Goal: Task Accomplishment & Management: Use online tool/utility

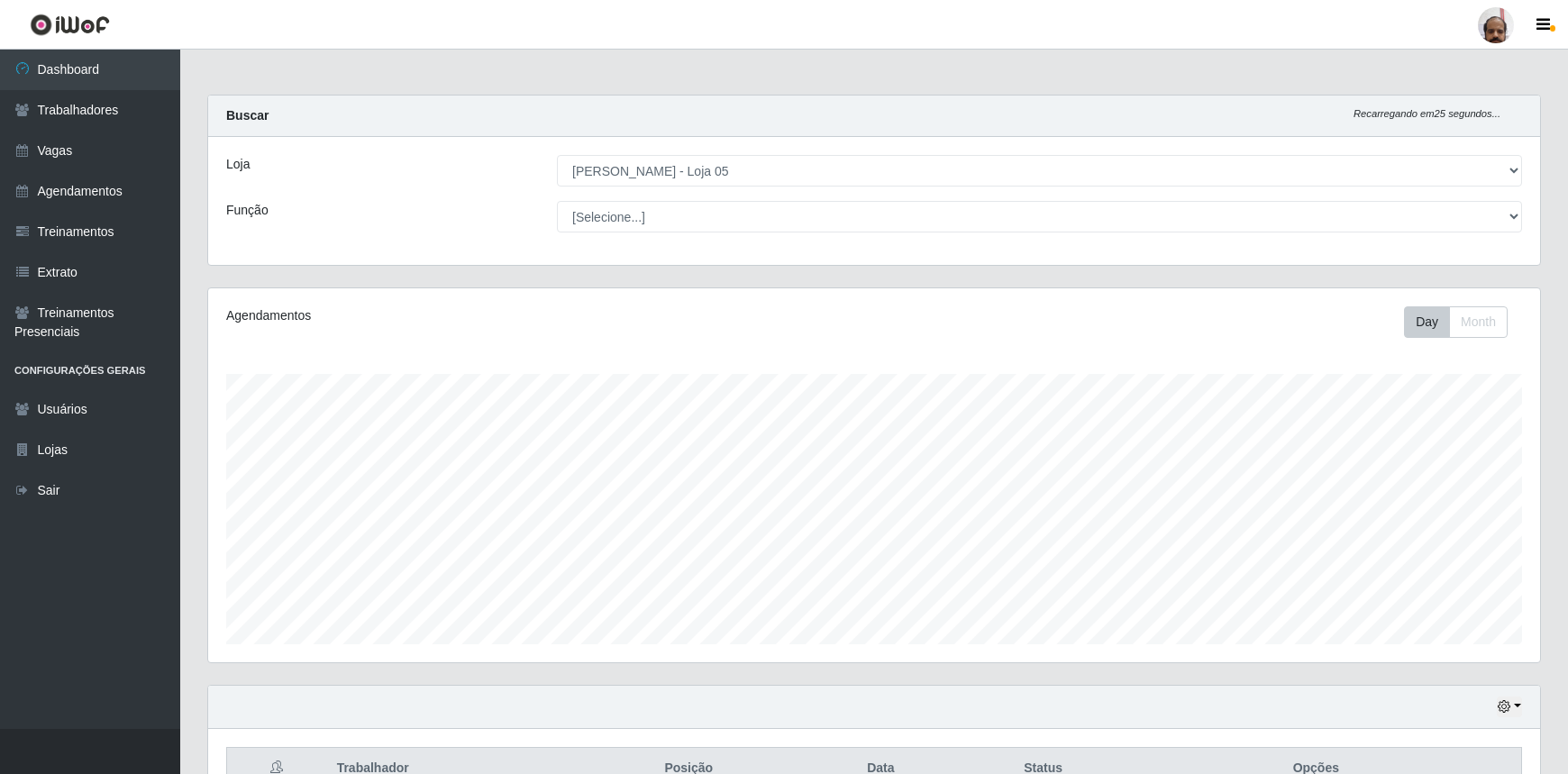
select select "252"
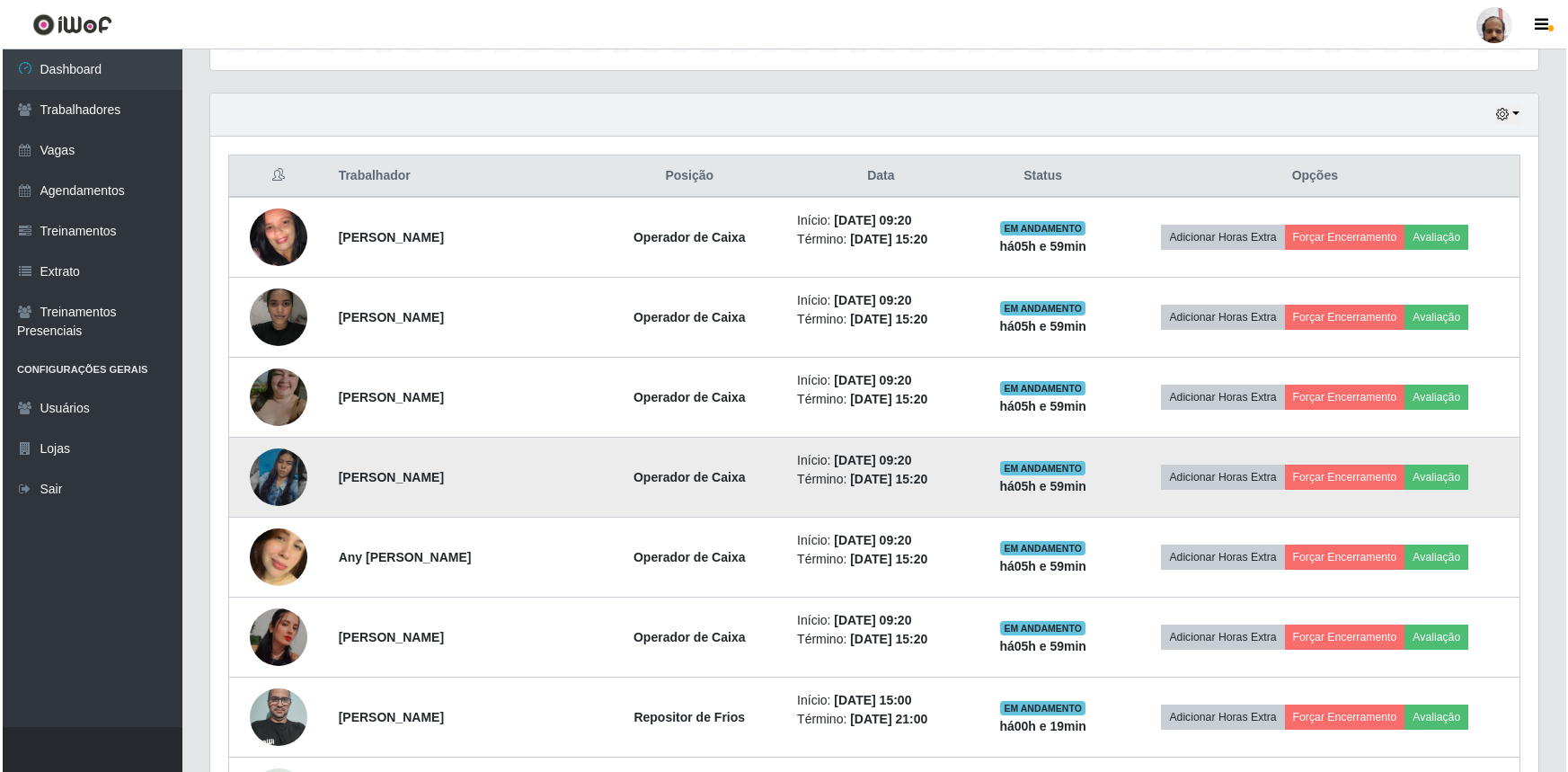
scroll to position [373, 1328]
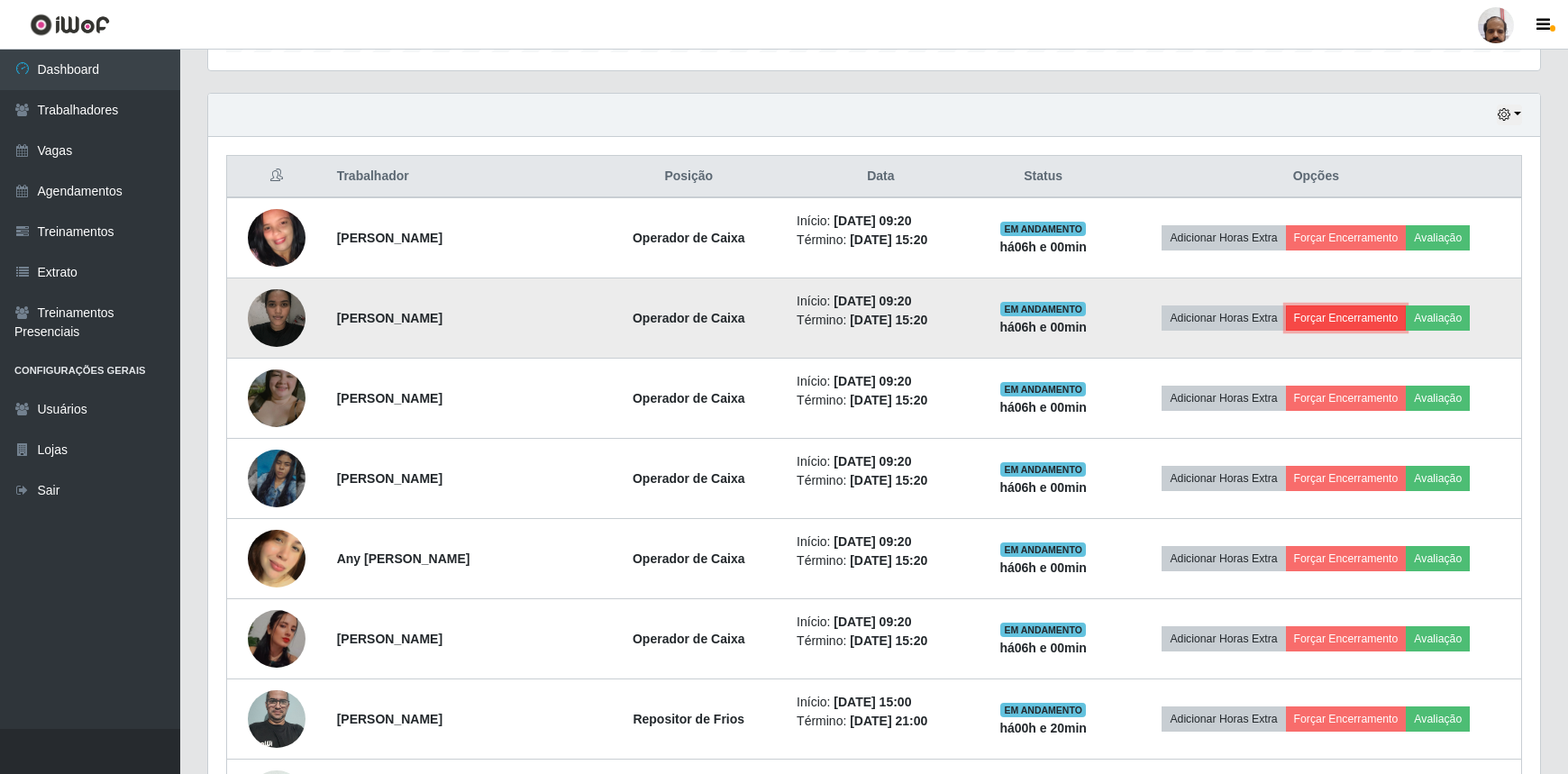
click at [1351, 309] on button "Forçar Encerramento" at bounding box center [1346, 318] width 120 height 25
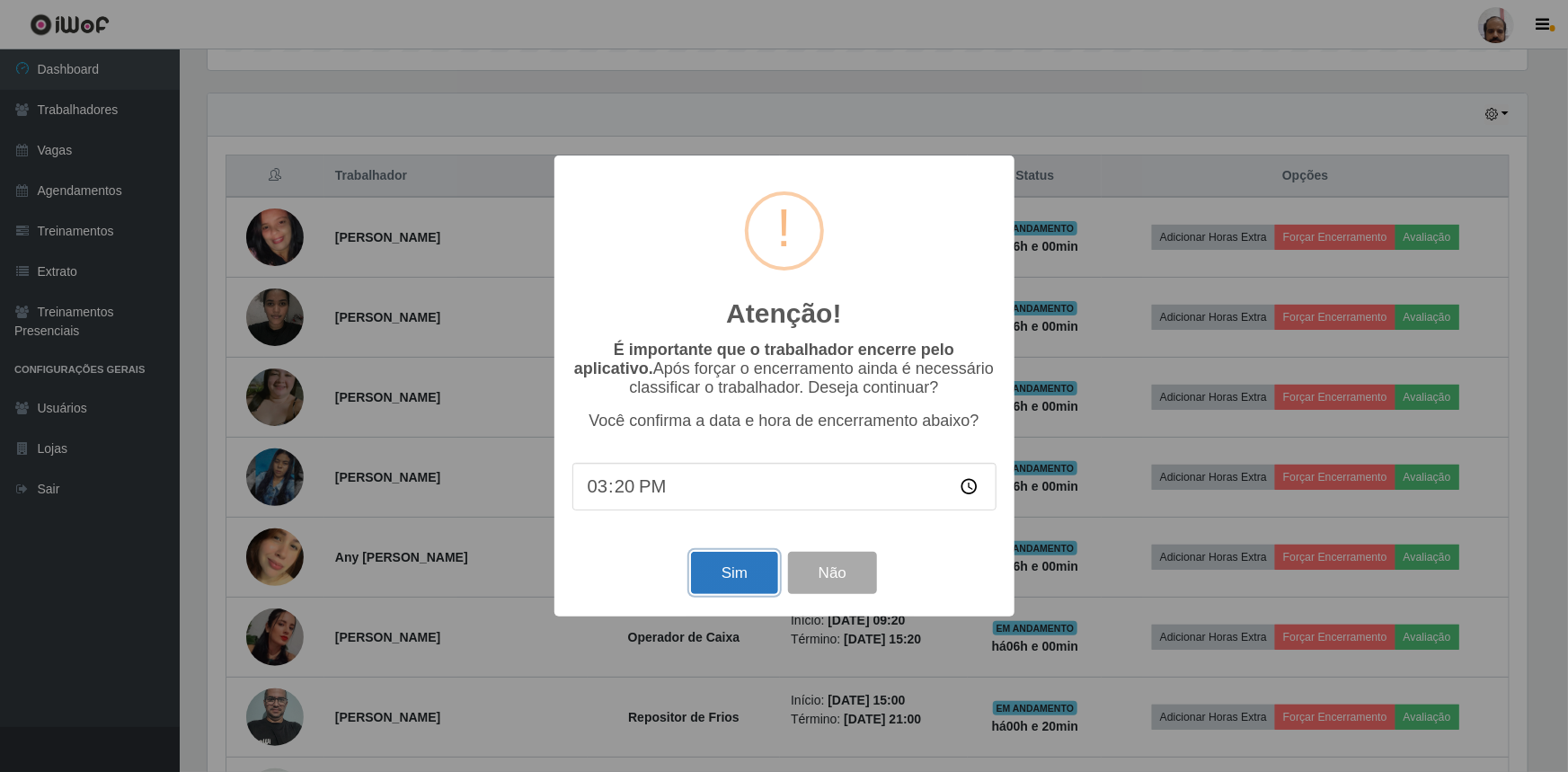
click at [744, 576] on button "Sim" at bounding box center [734, 573] width 87 height 43
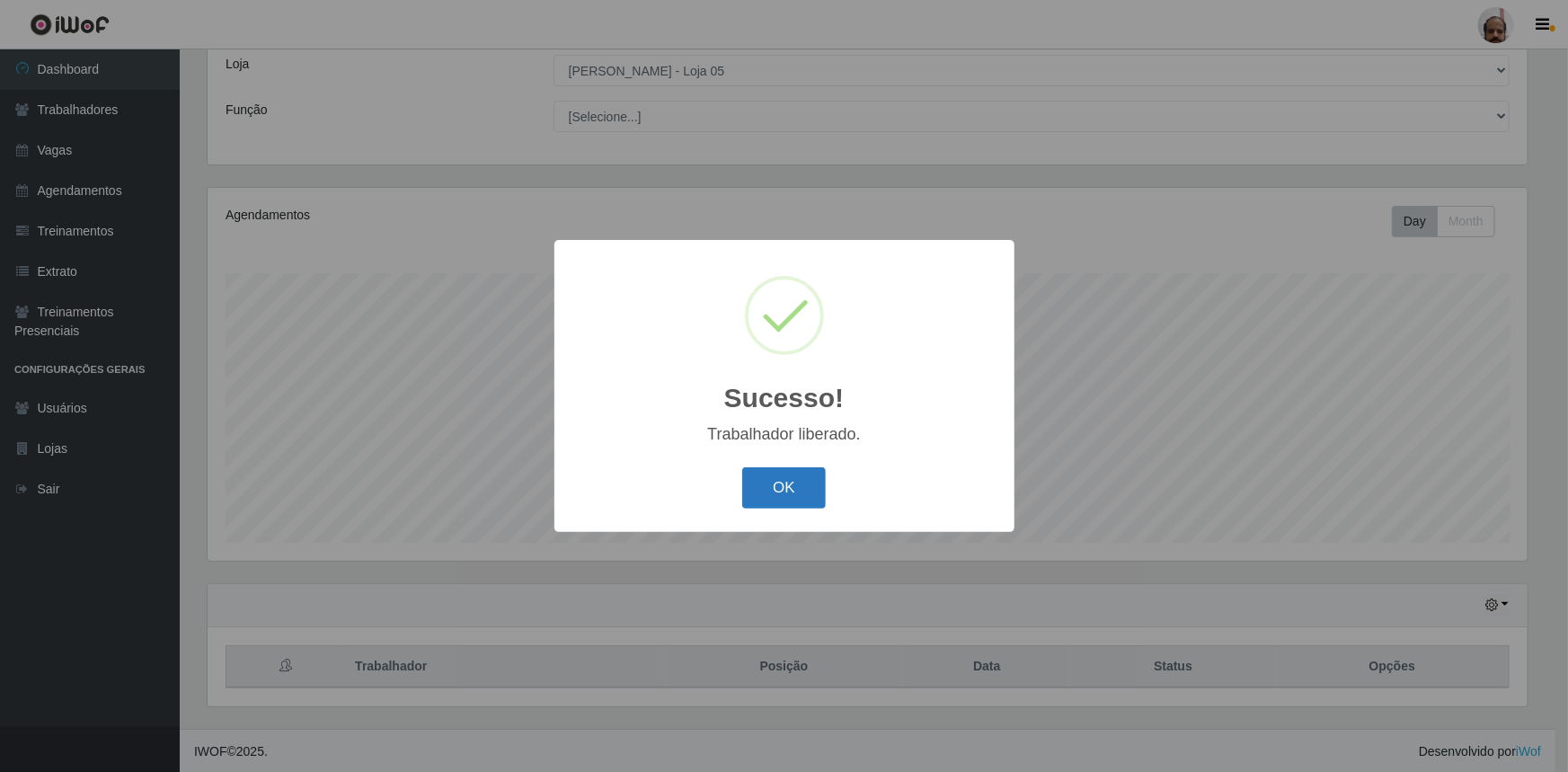
click at [812, 500] on button "OK" at bounding box center [784, 488] width 83 height 43
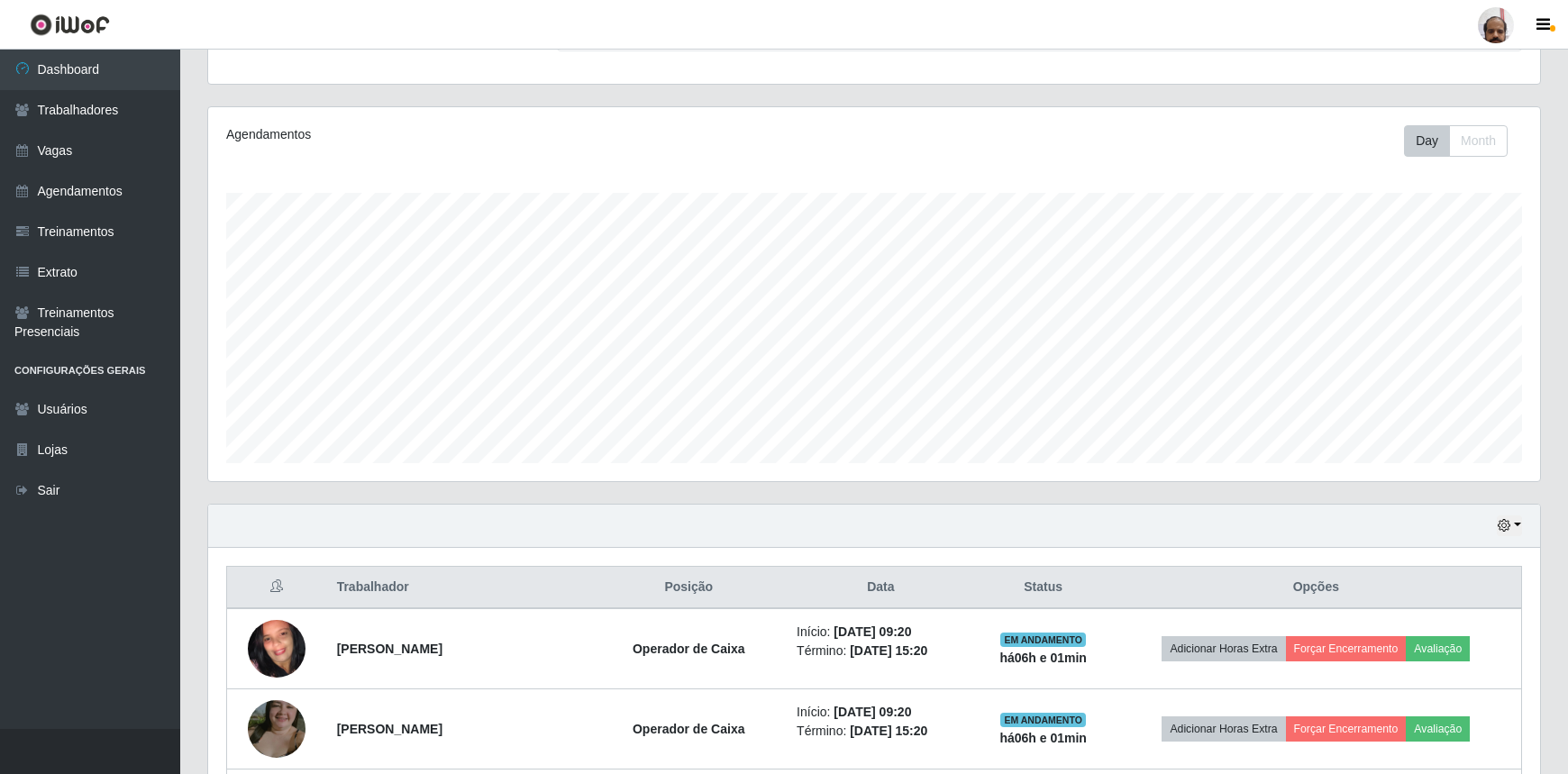
scroll to position [428, 0]
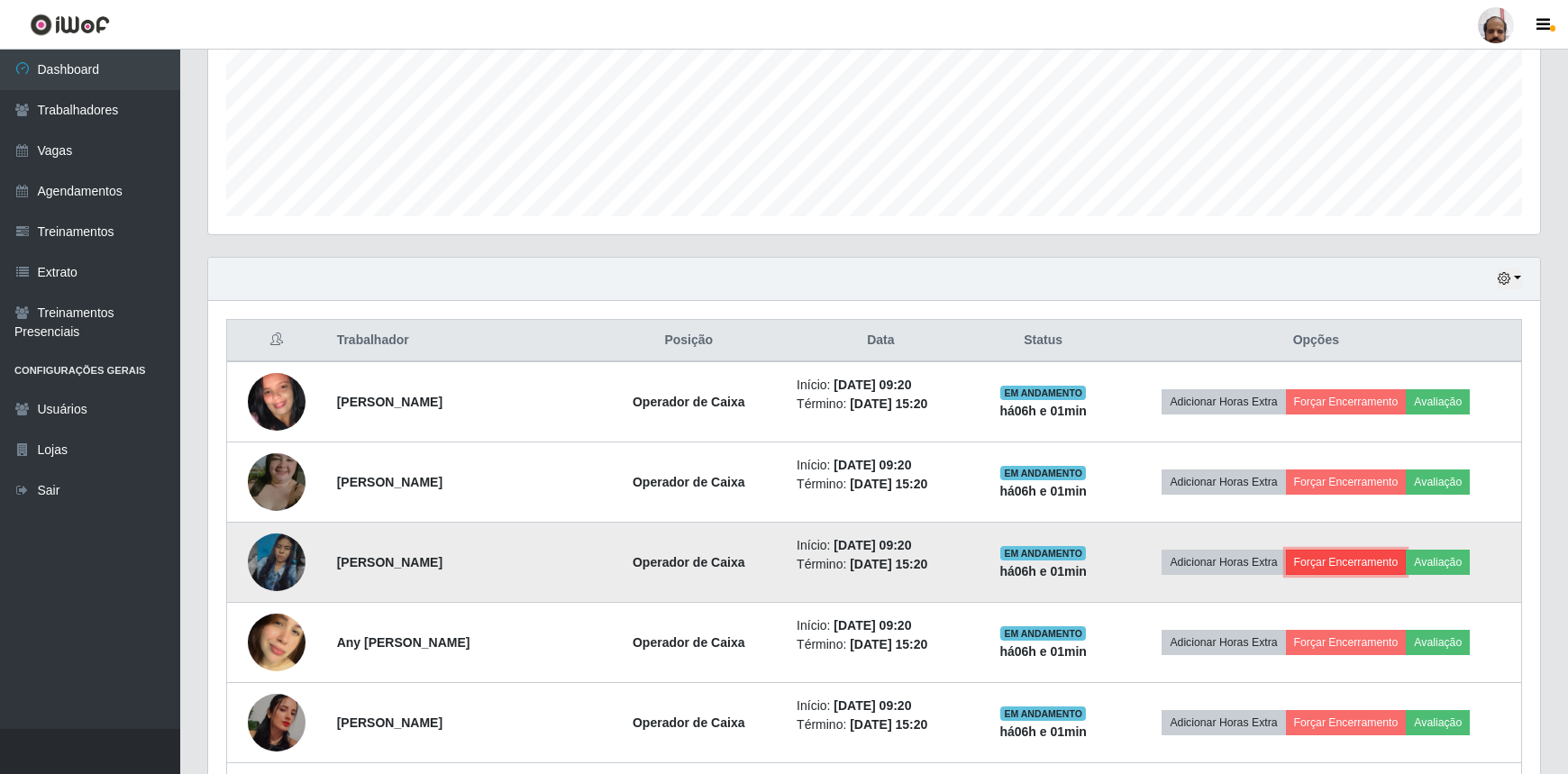
click at [1327, 555] on button "Forçar Encerramento" at bounding box center [1346, 562] width 120 height 25
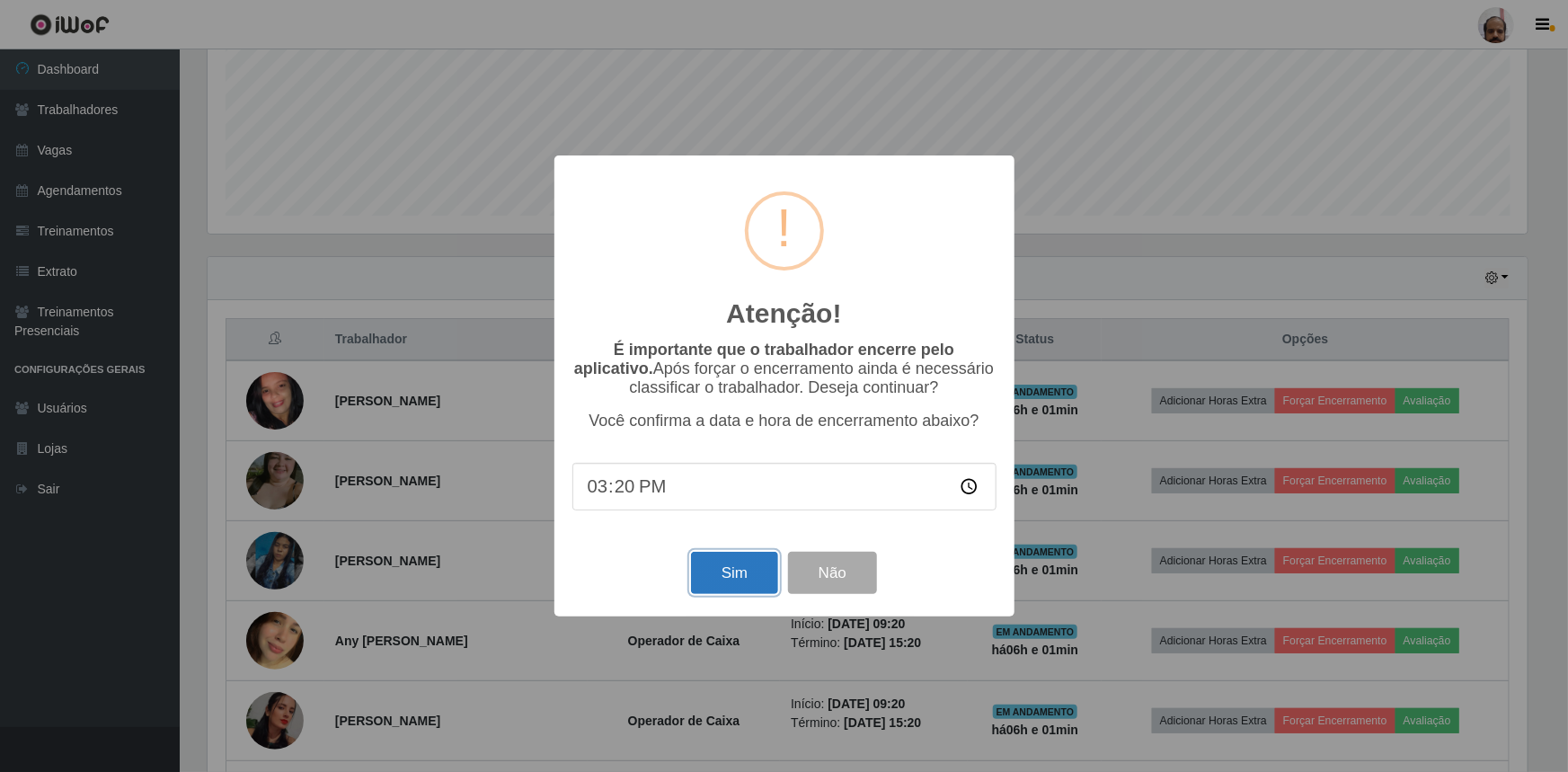
click at [714, 593] on button "Sim" at bounding box center [734, 573] width 87 height 43
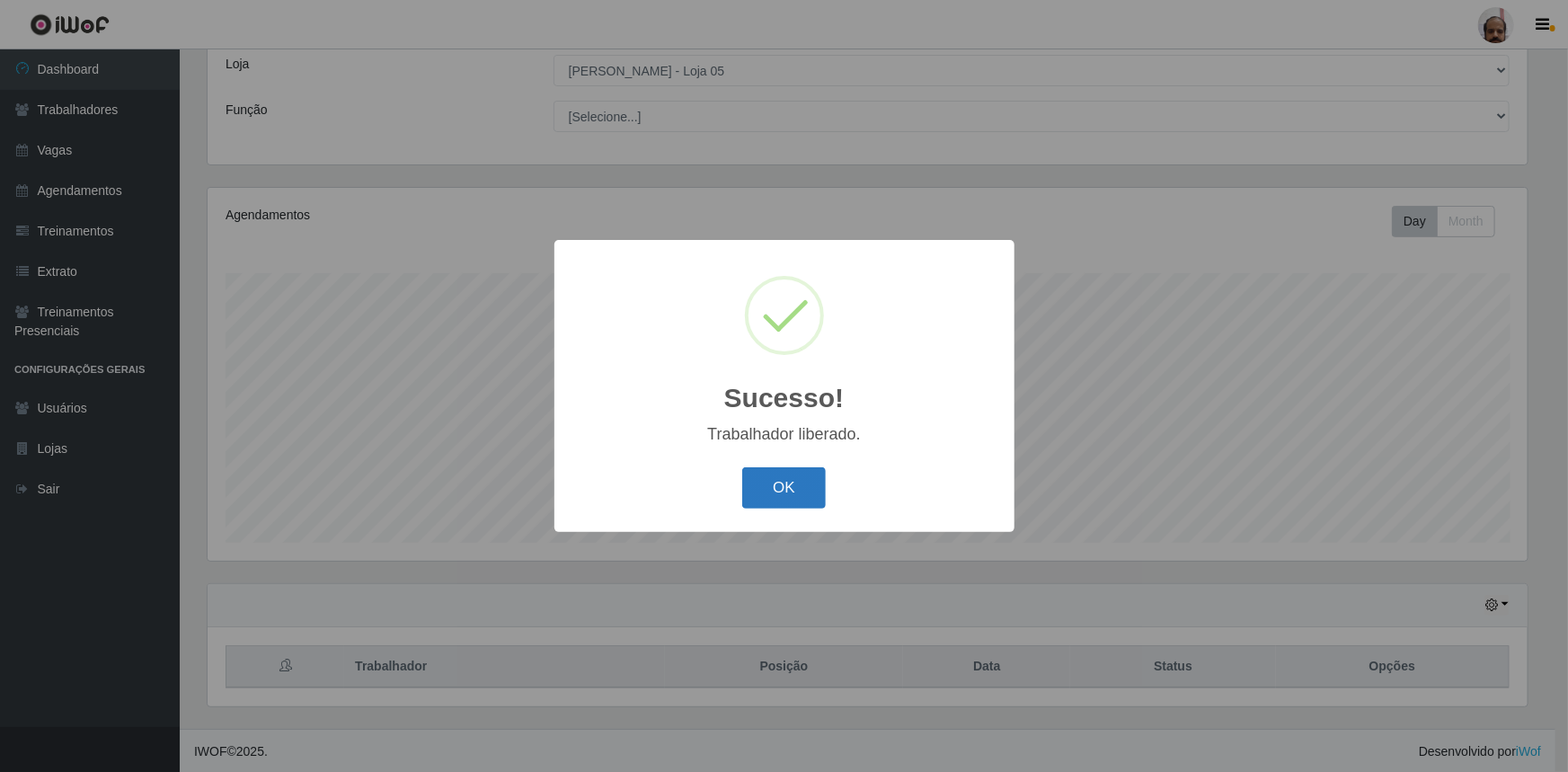
click at [804, 469] on button "OK" at bounding box center [784, 488] width 83 height 43
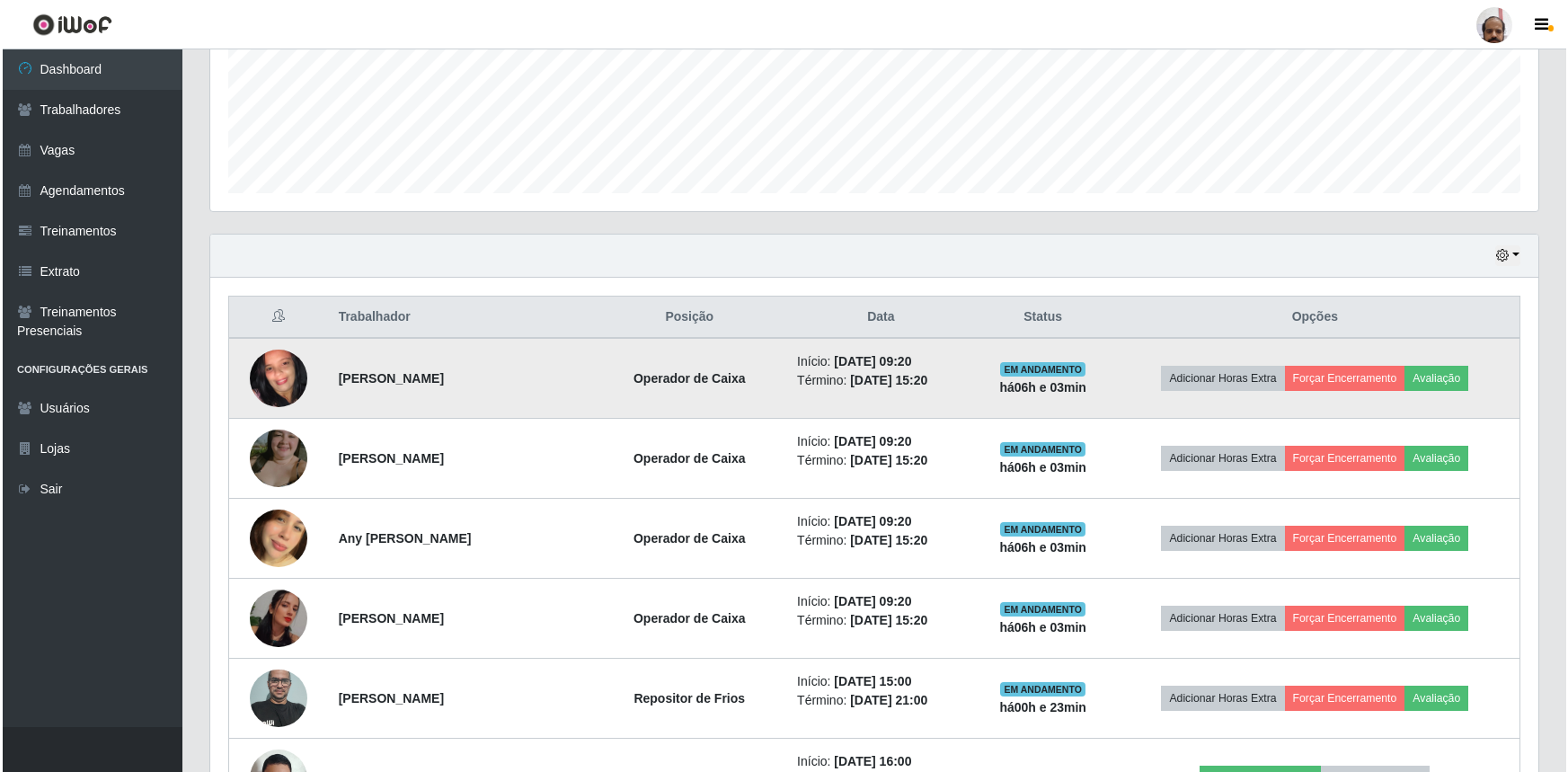
scroll to position [509, 0]
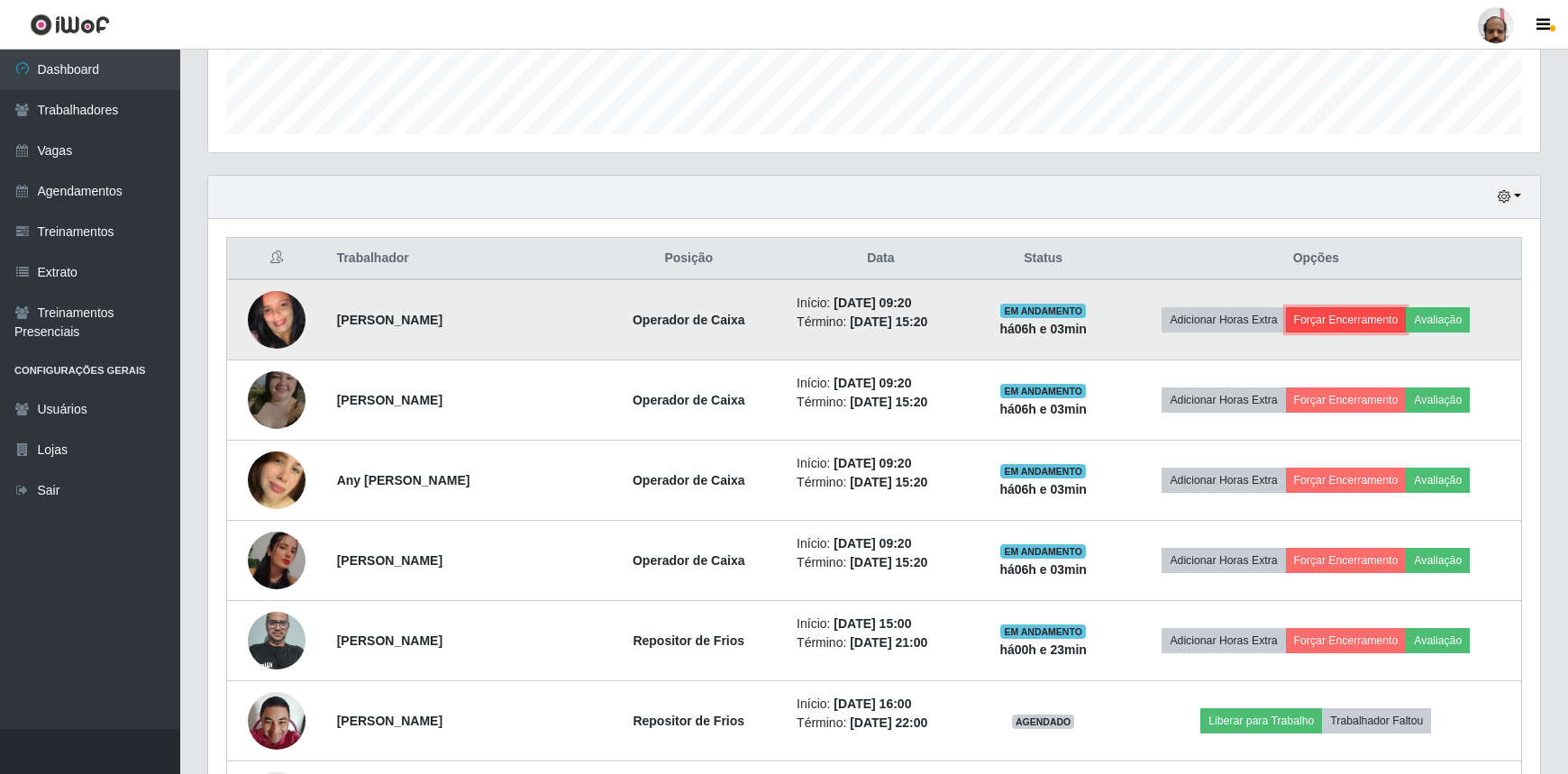
click at [1332, 319] on button "Forçar Encerramento" at bounding box center [1346, 320] width 120 height 25
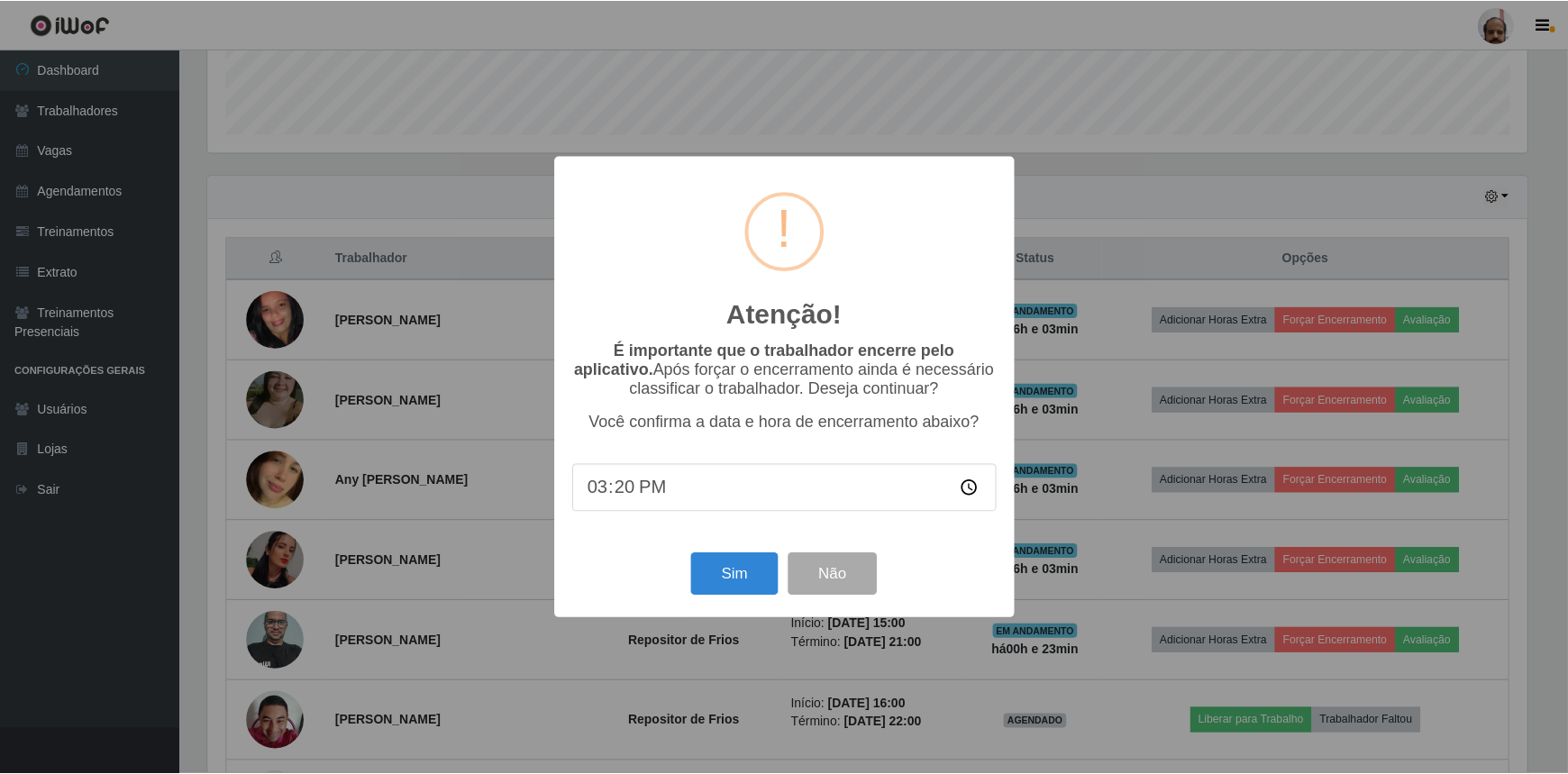
scroll to position [374, 1324]
click at [757, 580] on button "Sim" at bounding box center [736, 575] width 87 height 43
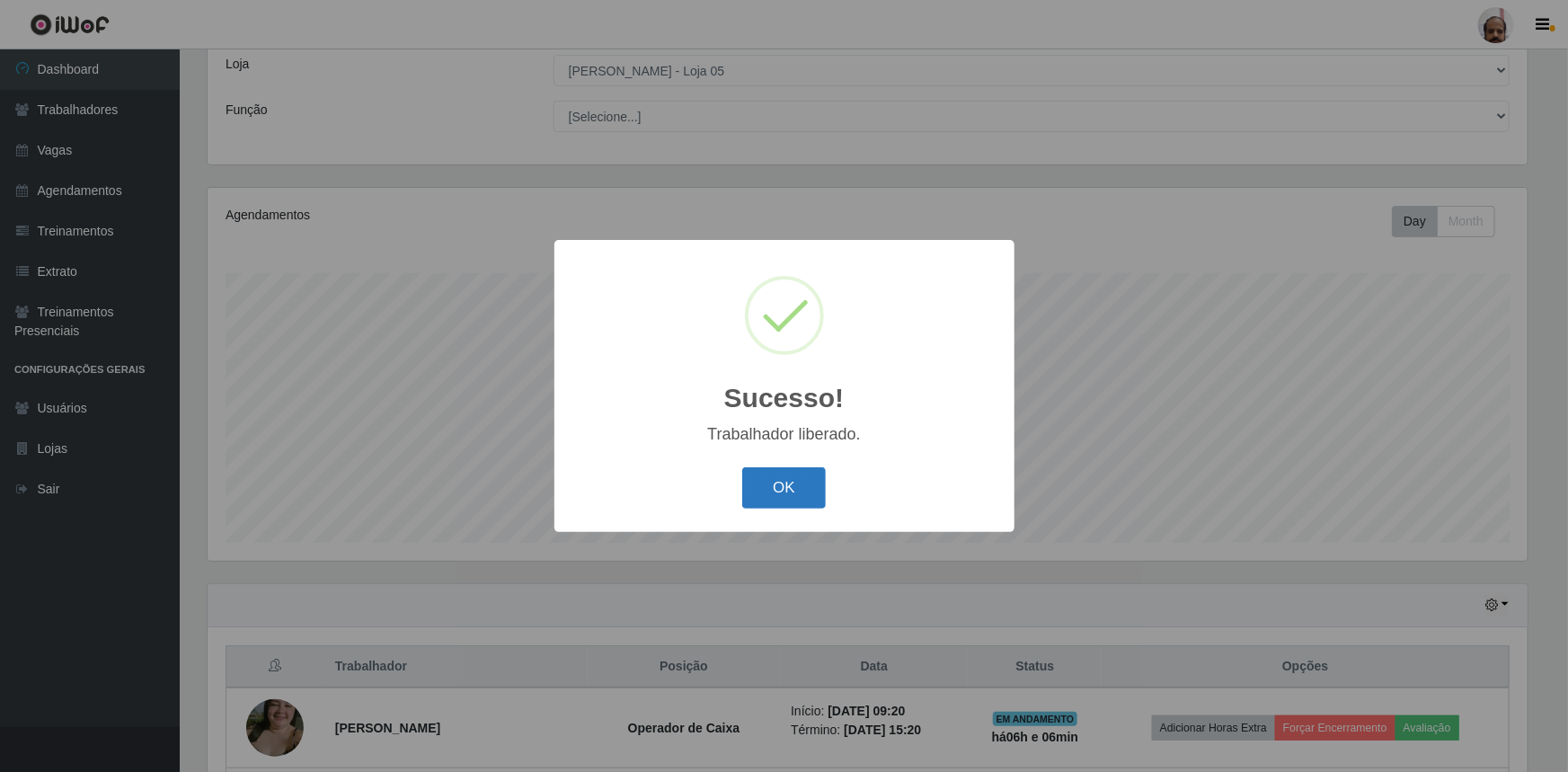
click at [809, 494] on button "OK" at bounding box center [784, 488] width 83 height 43
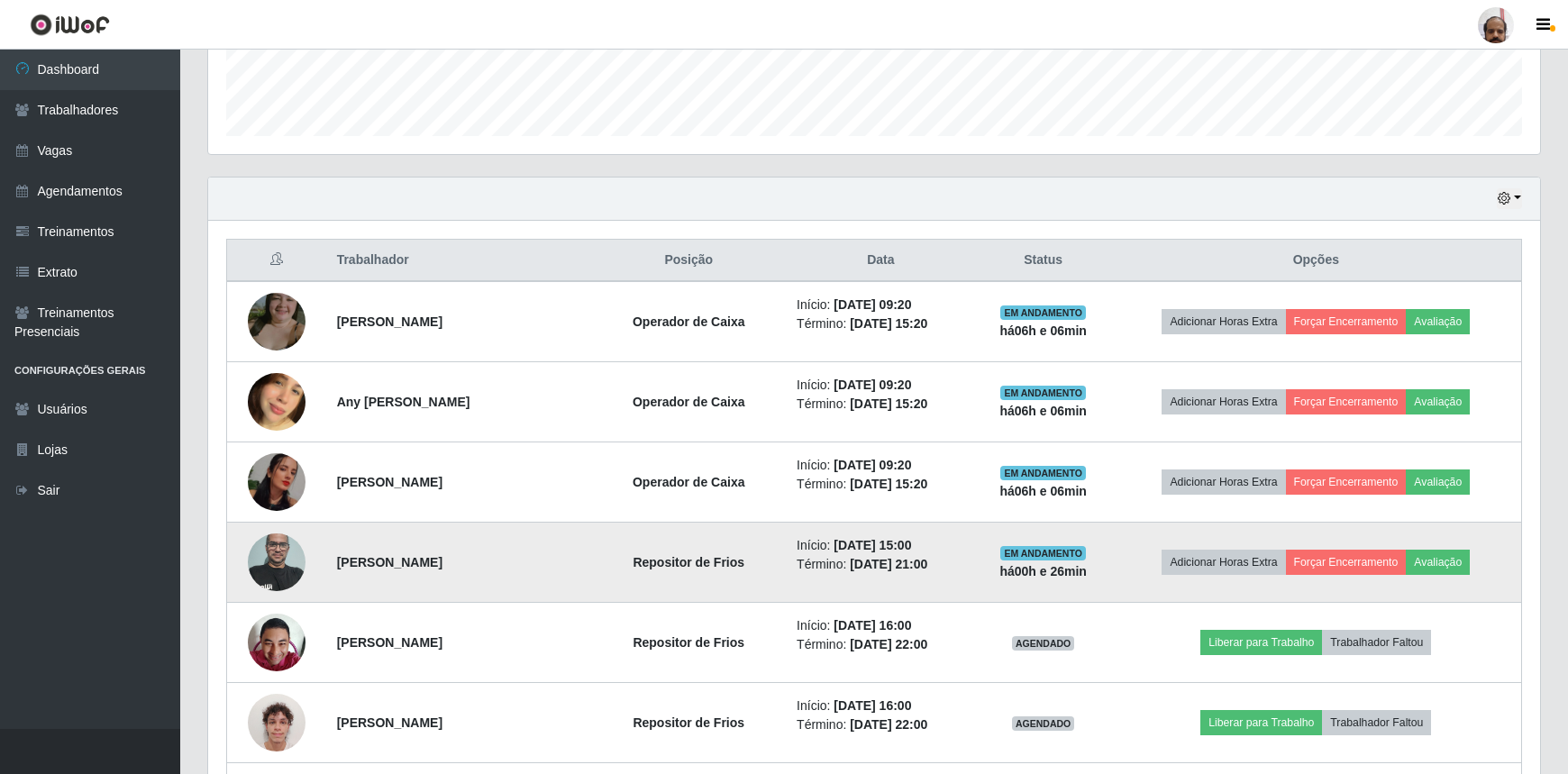
scroll to position [510, 0]
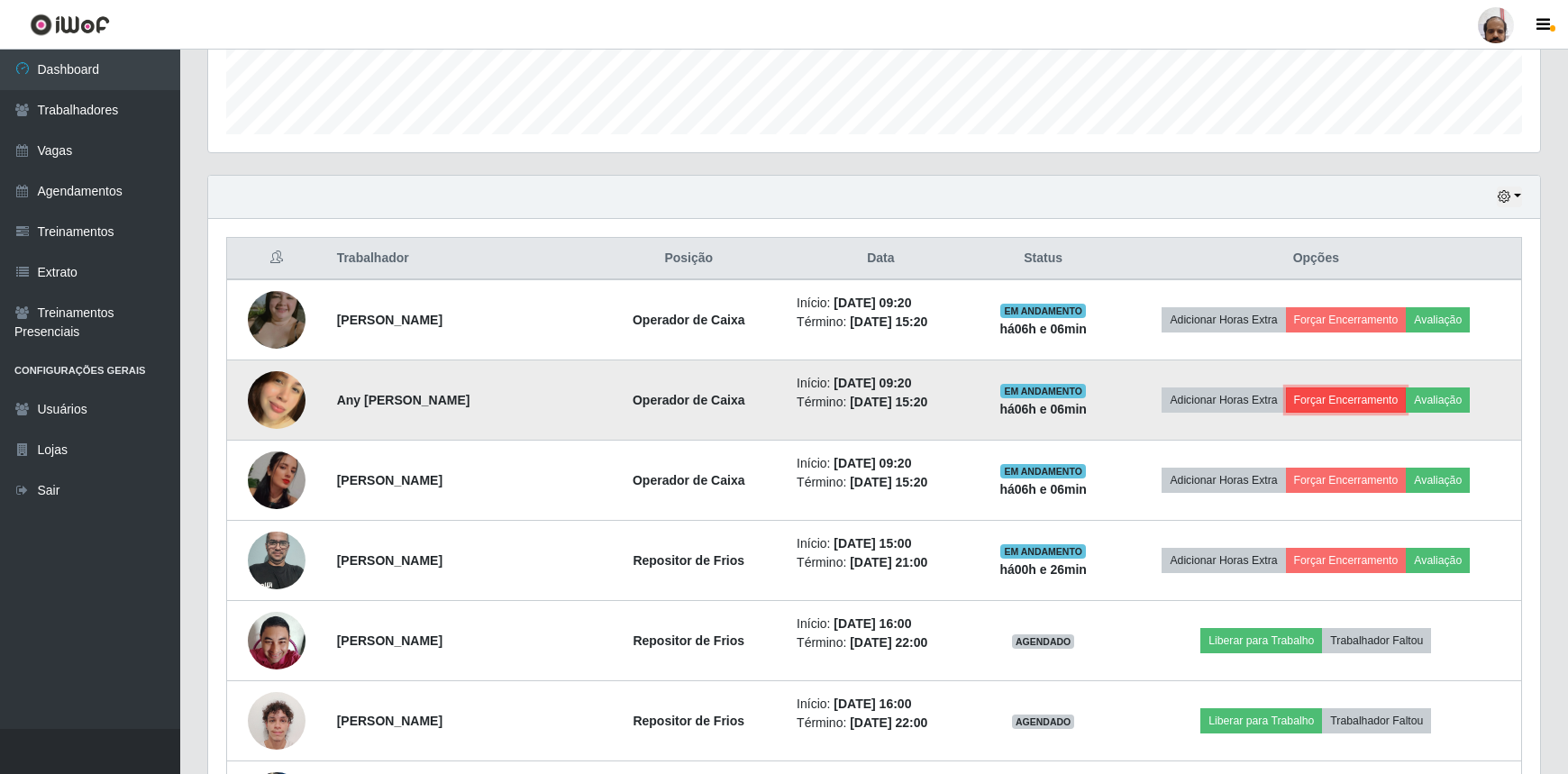
click at [1342, 390] on button "Forçar Encerramento" at bounding box center [1346, 400] width 120 height 25
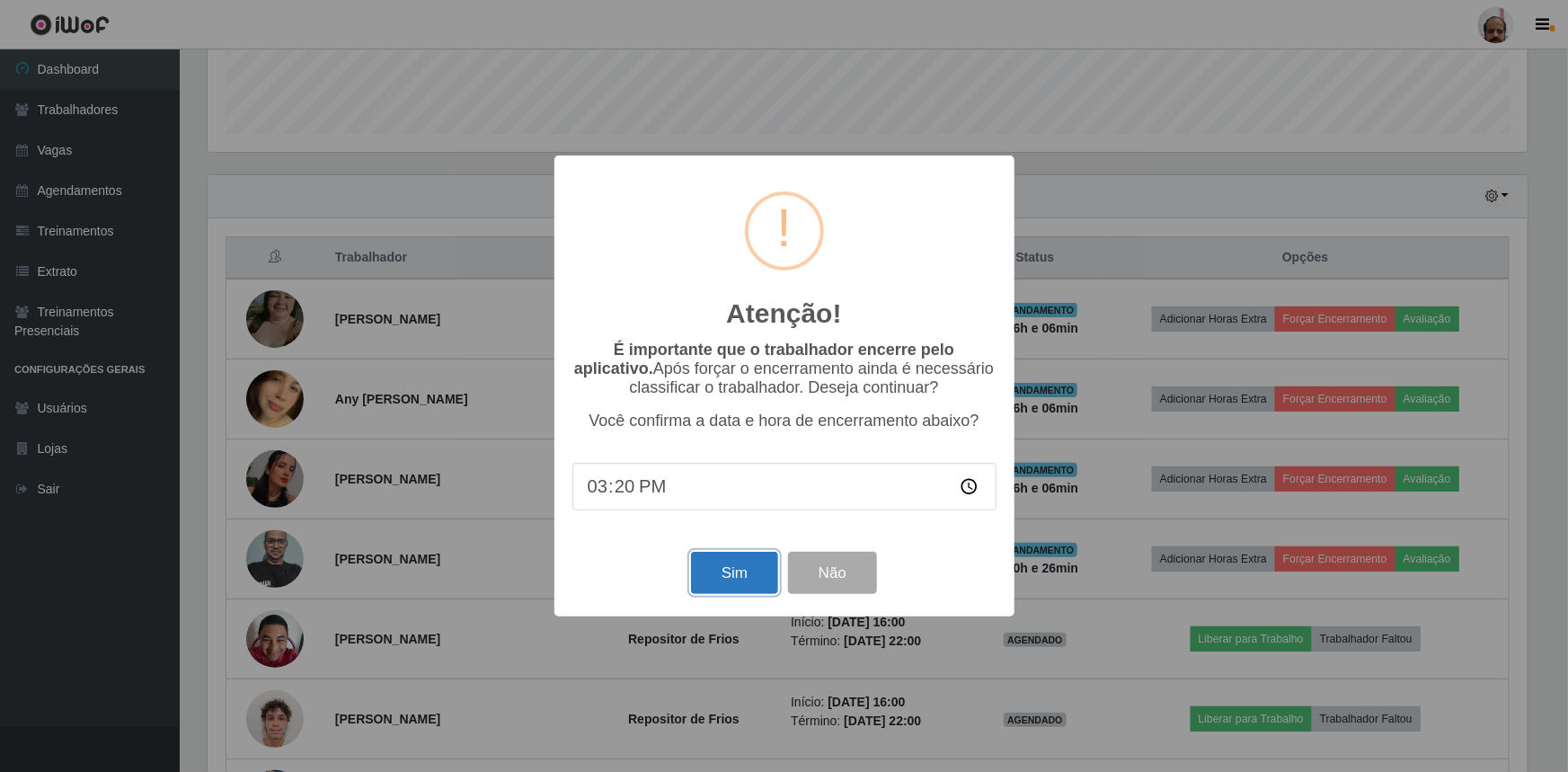
click at [747, 594] on button "Sim" at bounding box center [734, 573] width 87 height 43
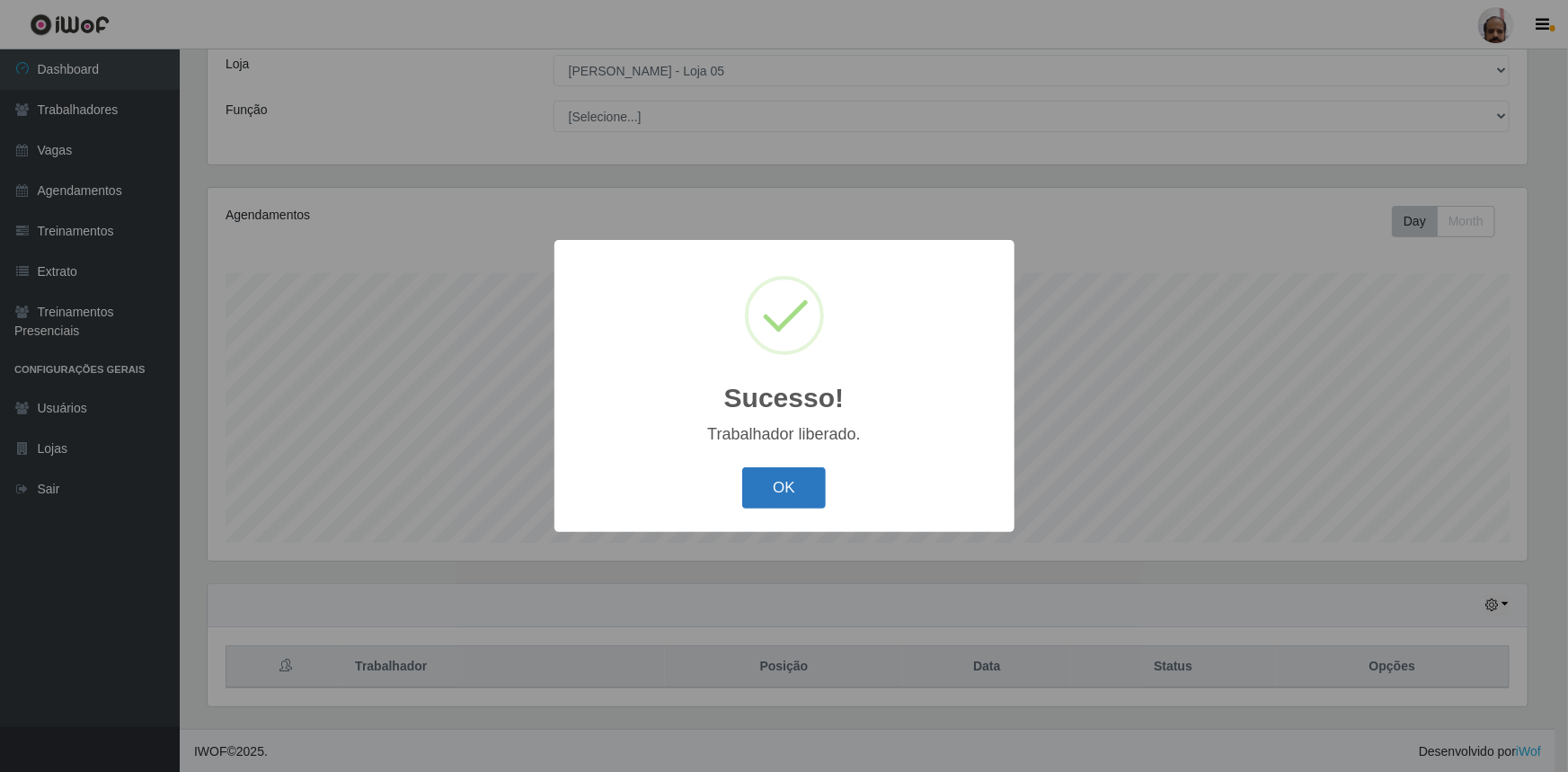
click at [806, 482] on button "OK" at bounding box center [784, 488] width 83 height 43
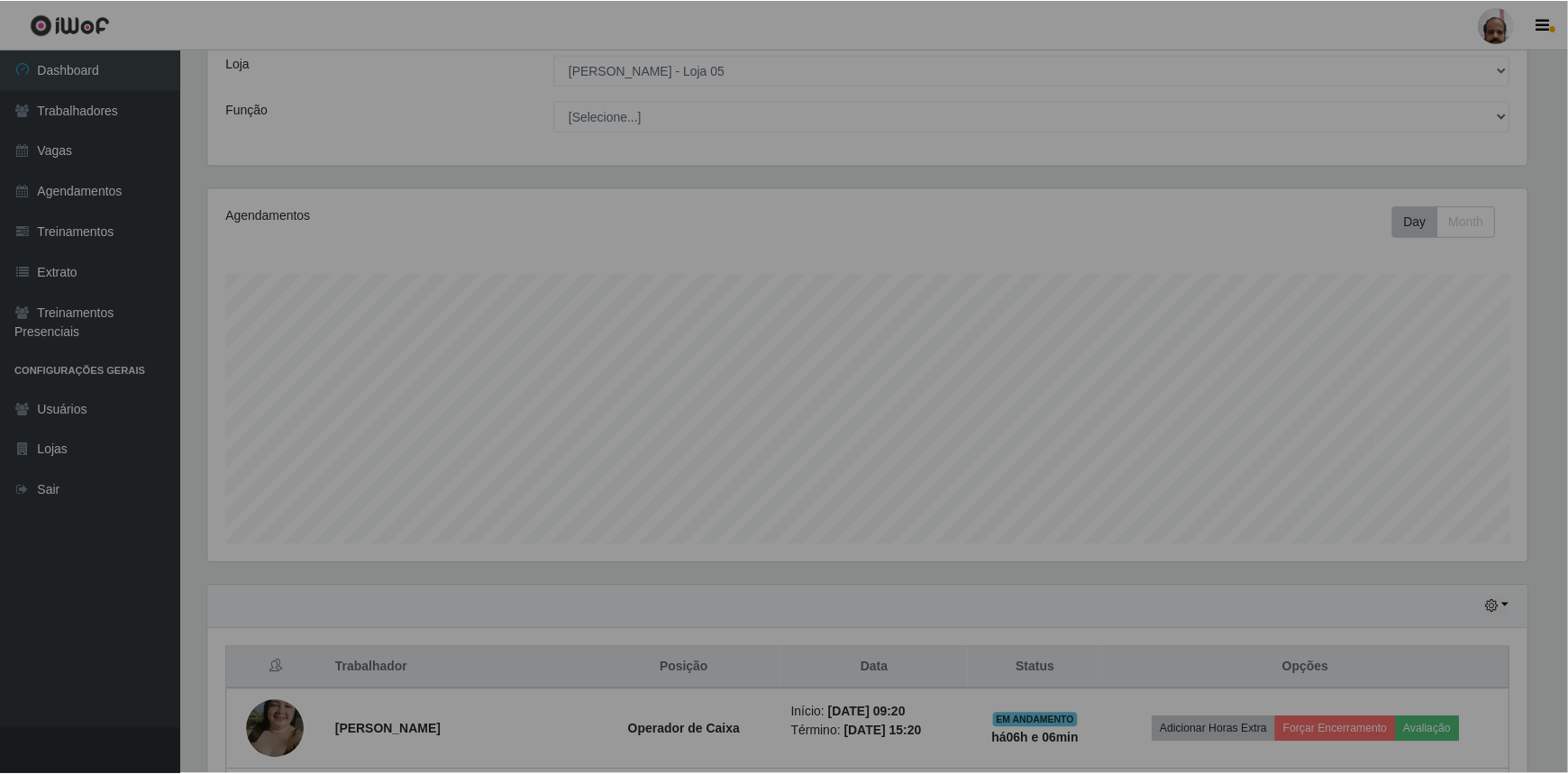
scroll to position [374, 1332]
